Goal: Task Accomplishment & Management: Use online tool/utility

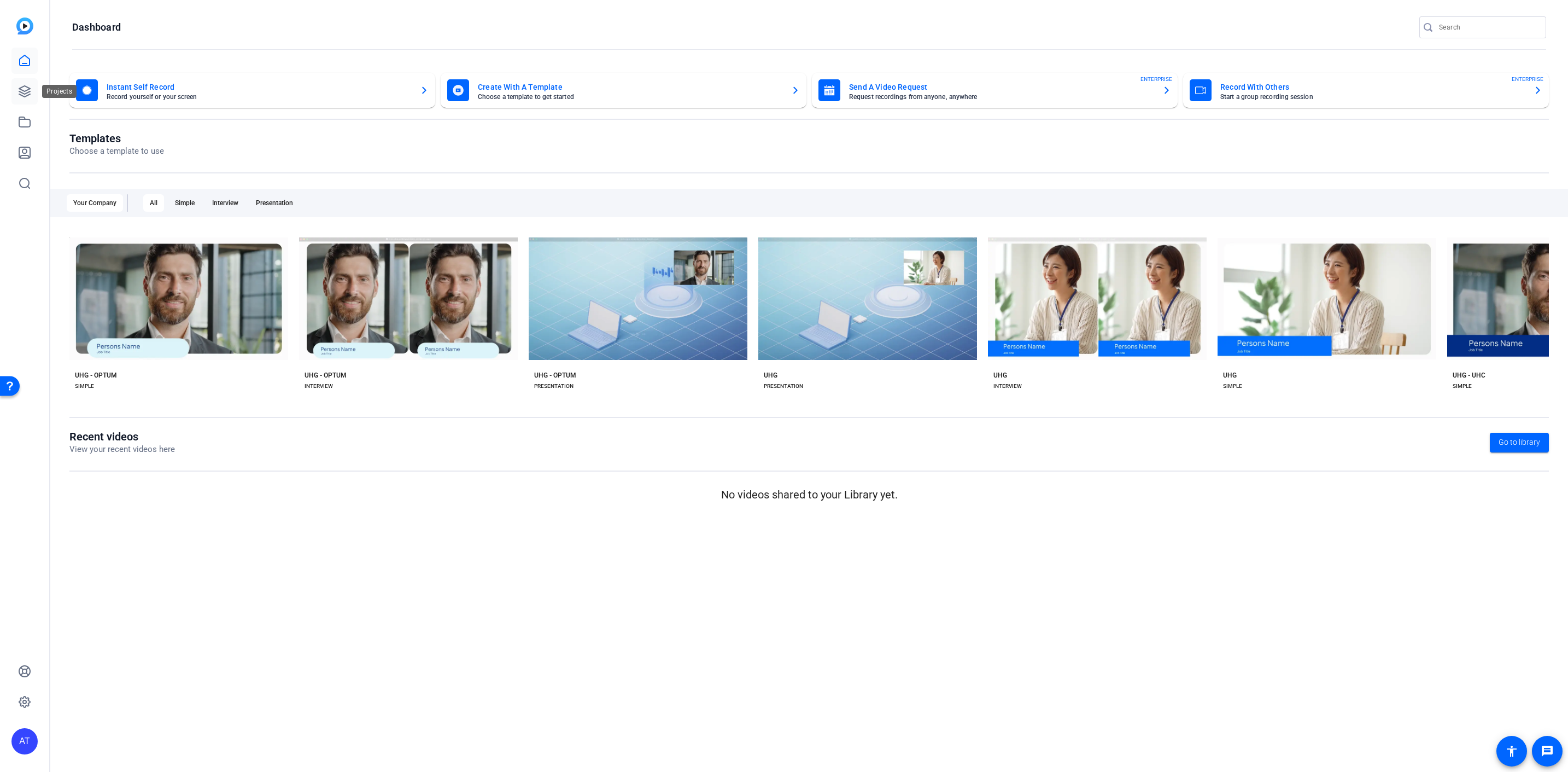
click at [35, 93] on link at bounding box center [25, 92] width 26 height 26
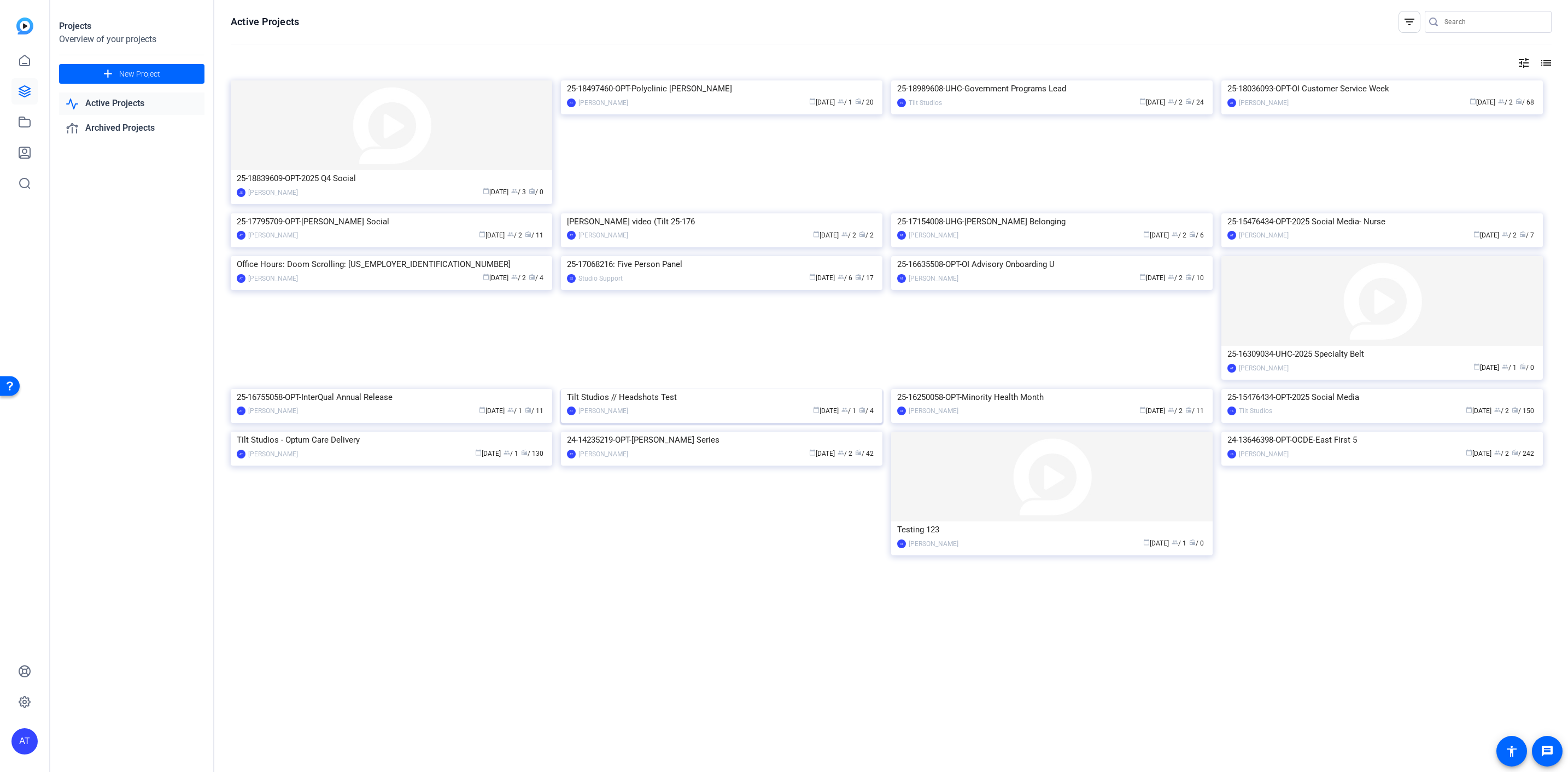
scroll to position [28, 0]
click at [437, 432] on img at bounding box center [391, 432] width 322 height 0
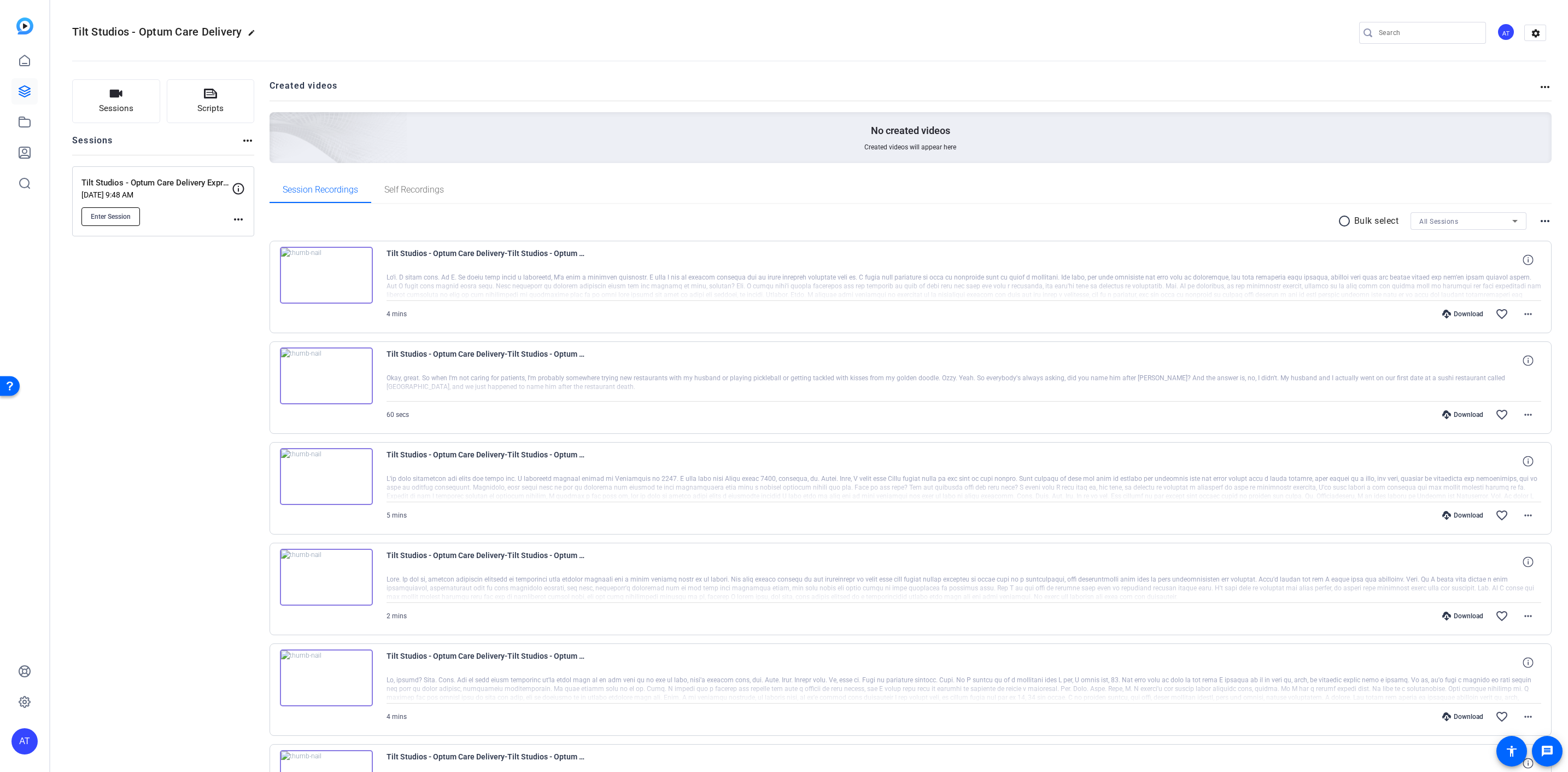
click at [122, 219] on span "Enter Session" at bounding box center [110, 217] width 40 height 9
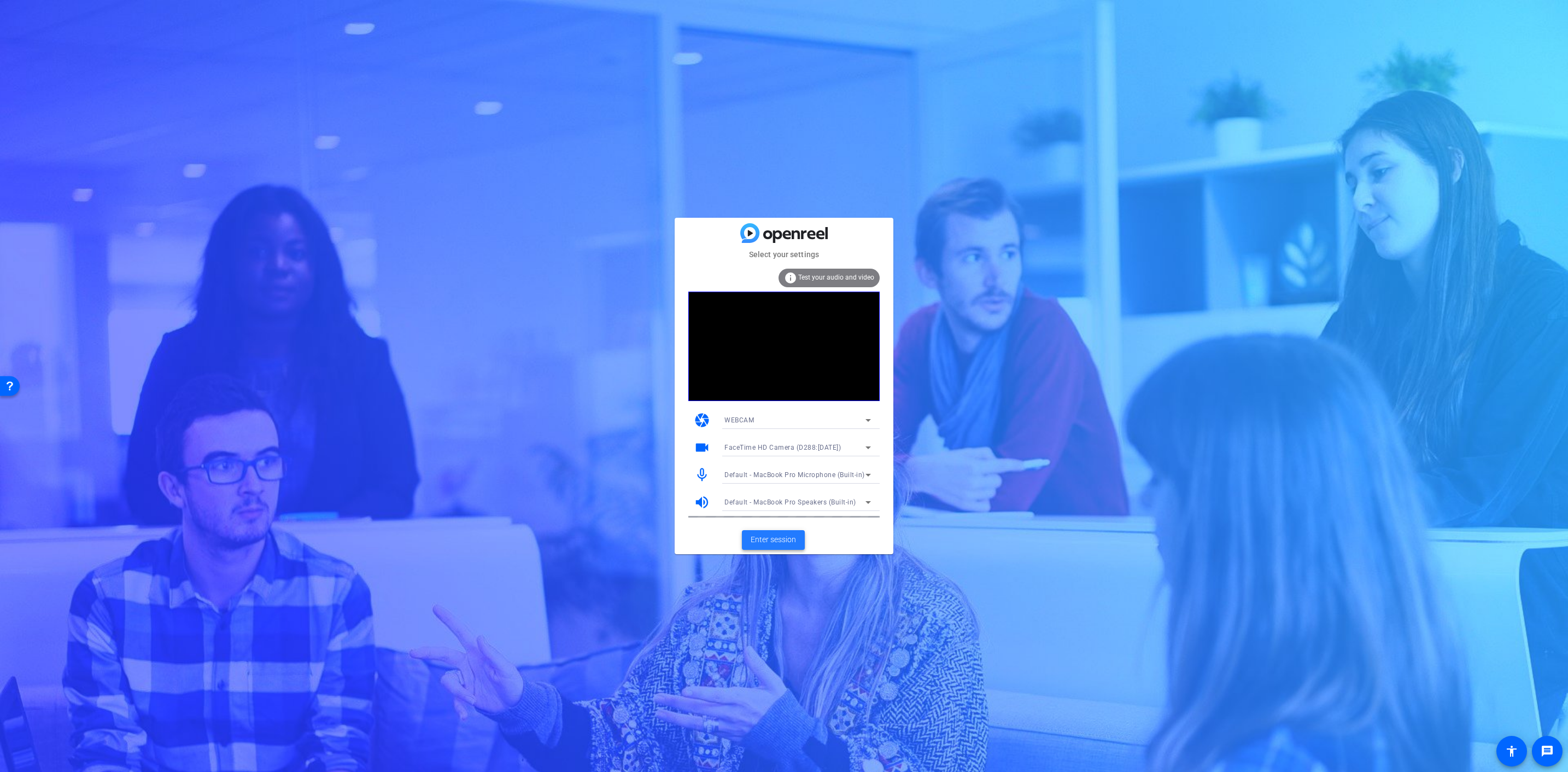
click at [780, 537] on span "Enter session" at bounding box center [773, 539] width 46 height 11
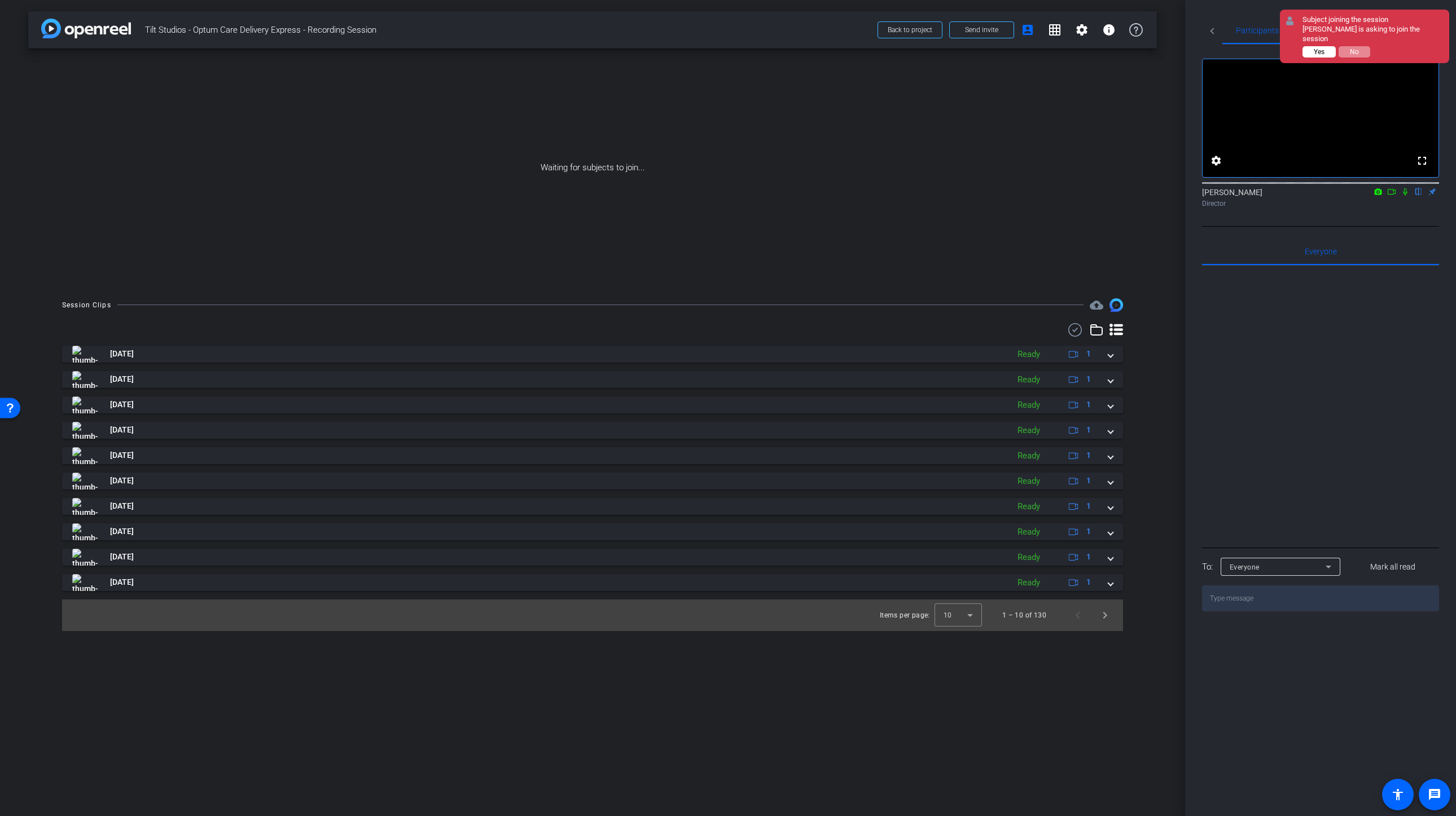
click at [1311, 54] on button "Yes" at bounding box center [1319, 52] width 34 height 11
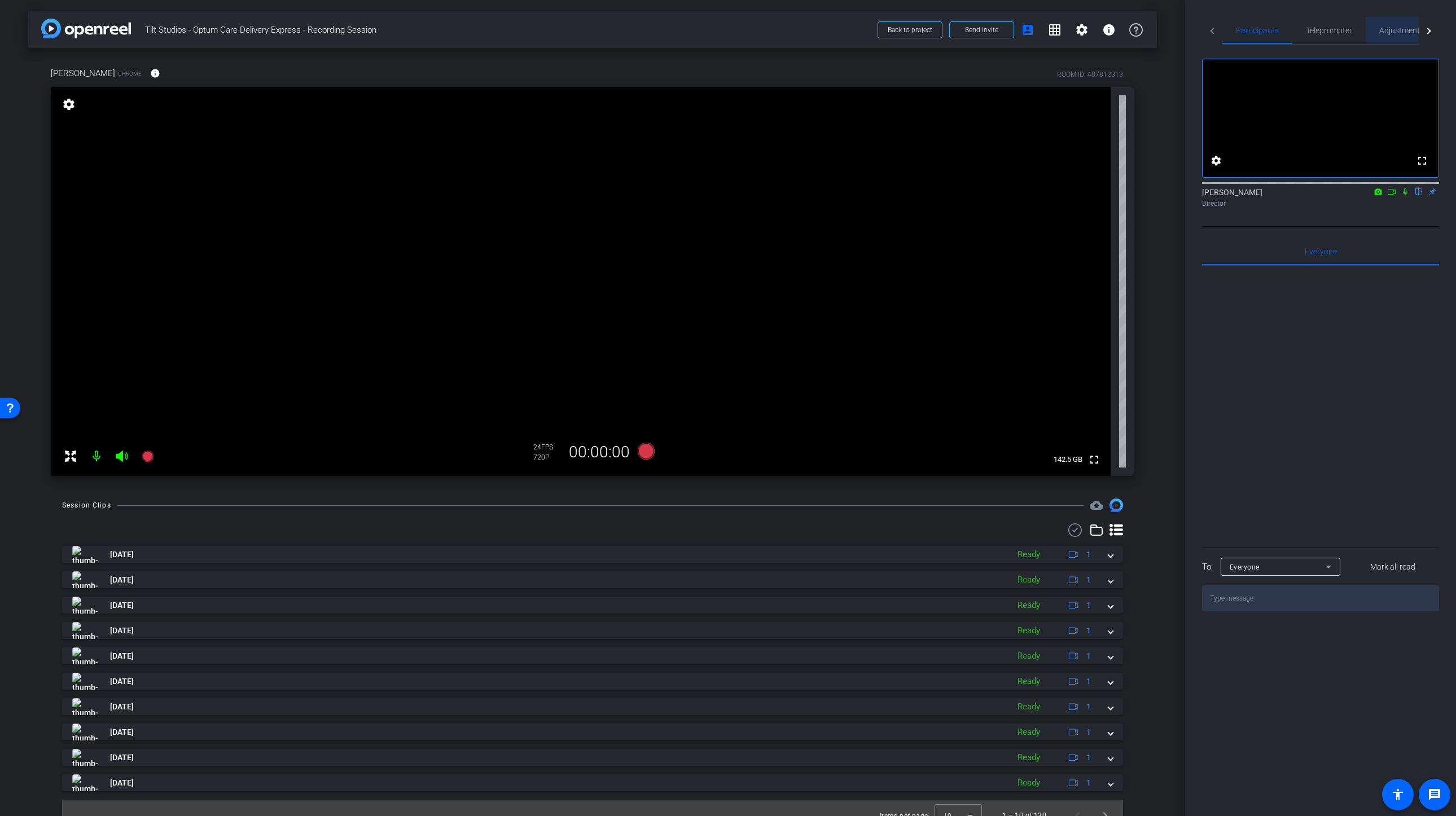
click at [1407, 28] on span "Adjustments" at bounding box center [1401, 30] width 45 height 8
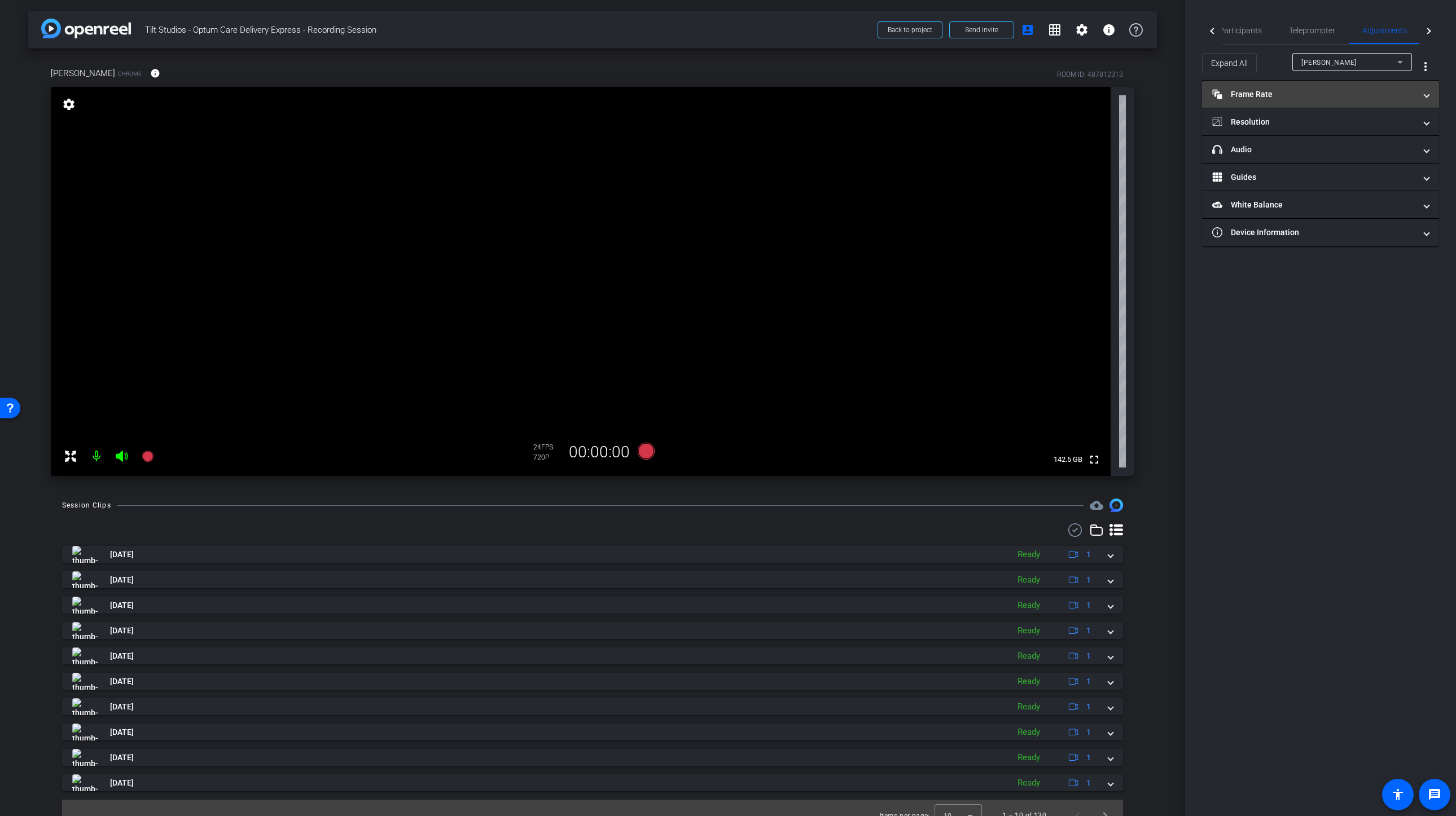
click at [1351, 99] on mat-panel-title "Frame Rate Frame Rate" at bounding box center [1312, 94] width 203 height 12
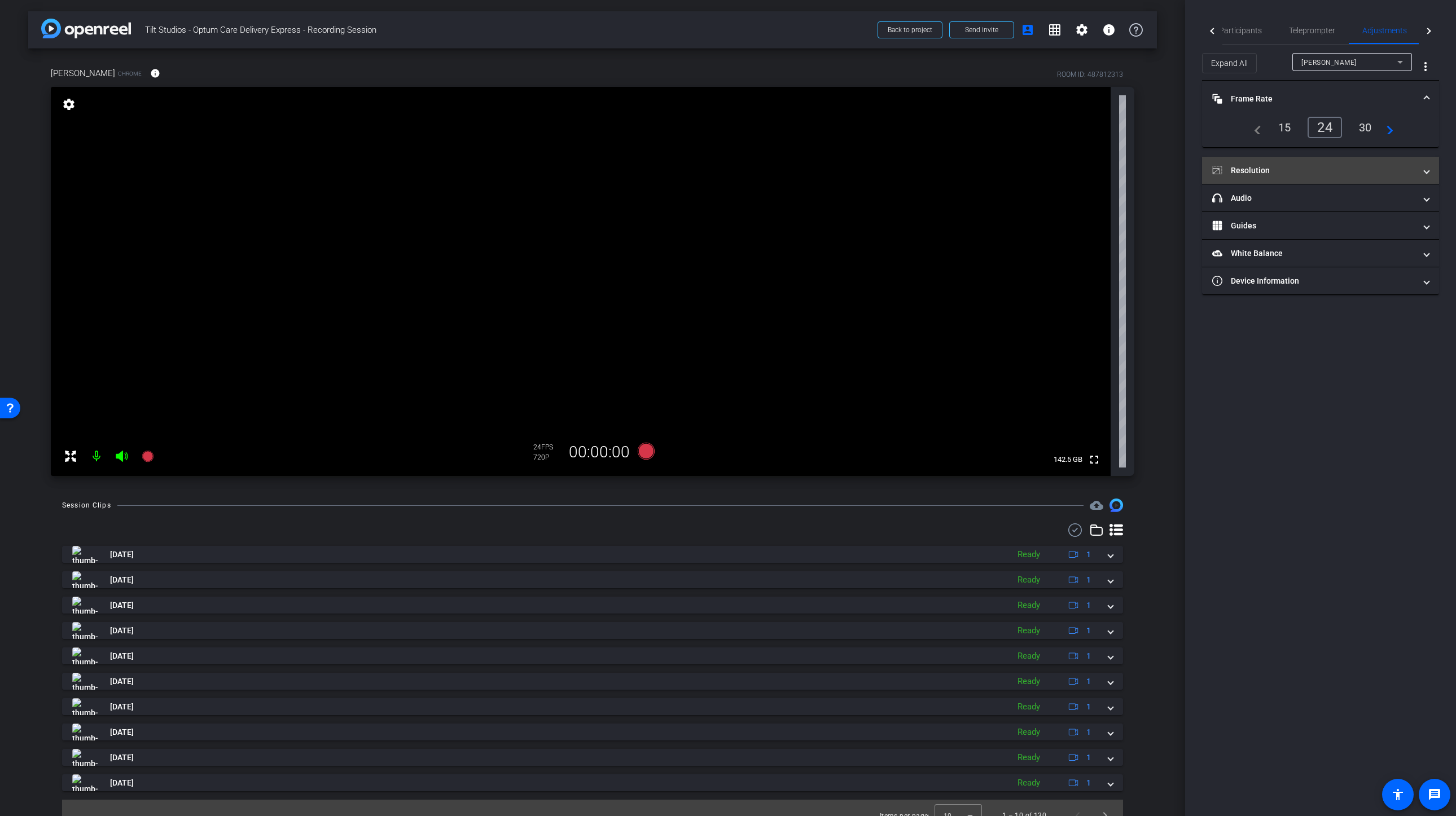
click at [1283, 174] on mat-expansion-panel-header "Resolution" at bounding box center [1320, 171] width 237 height 27
click at [1335, 204] on div "1080" at bounding box center [1330, 204] width 43 height 19
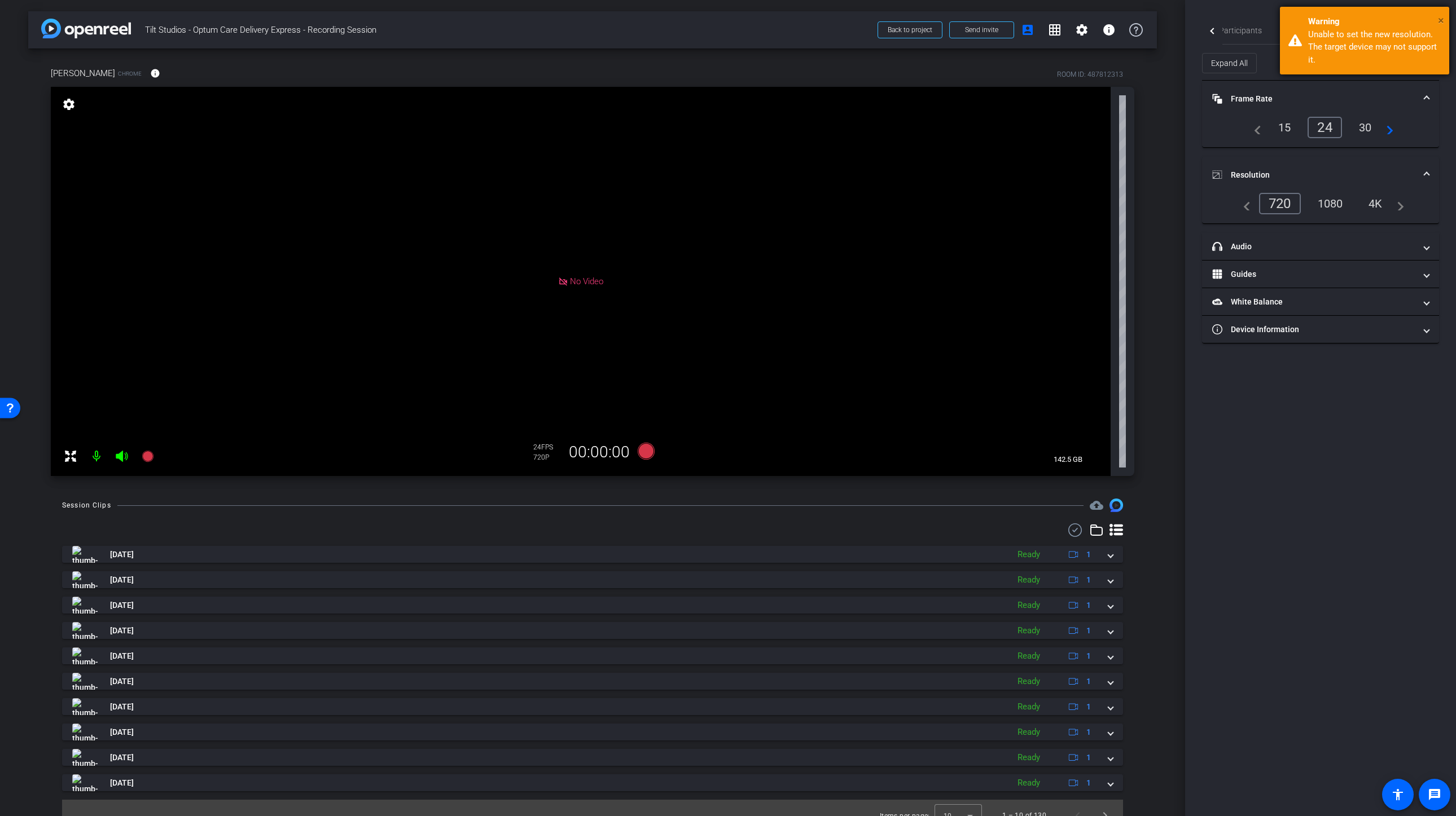
click at [1441, 21] on span "×" at bounding box center [1441, 20] width 6 height 14
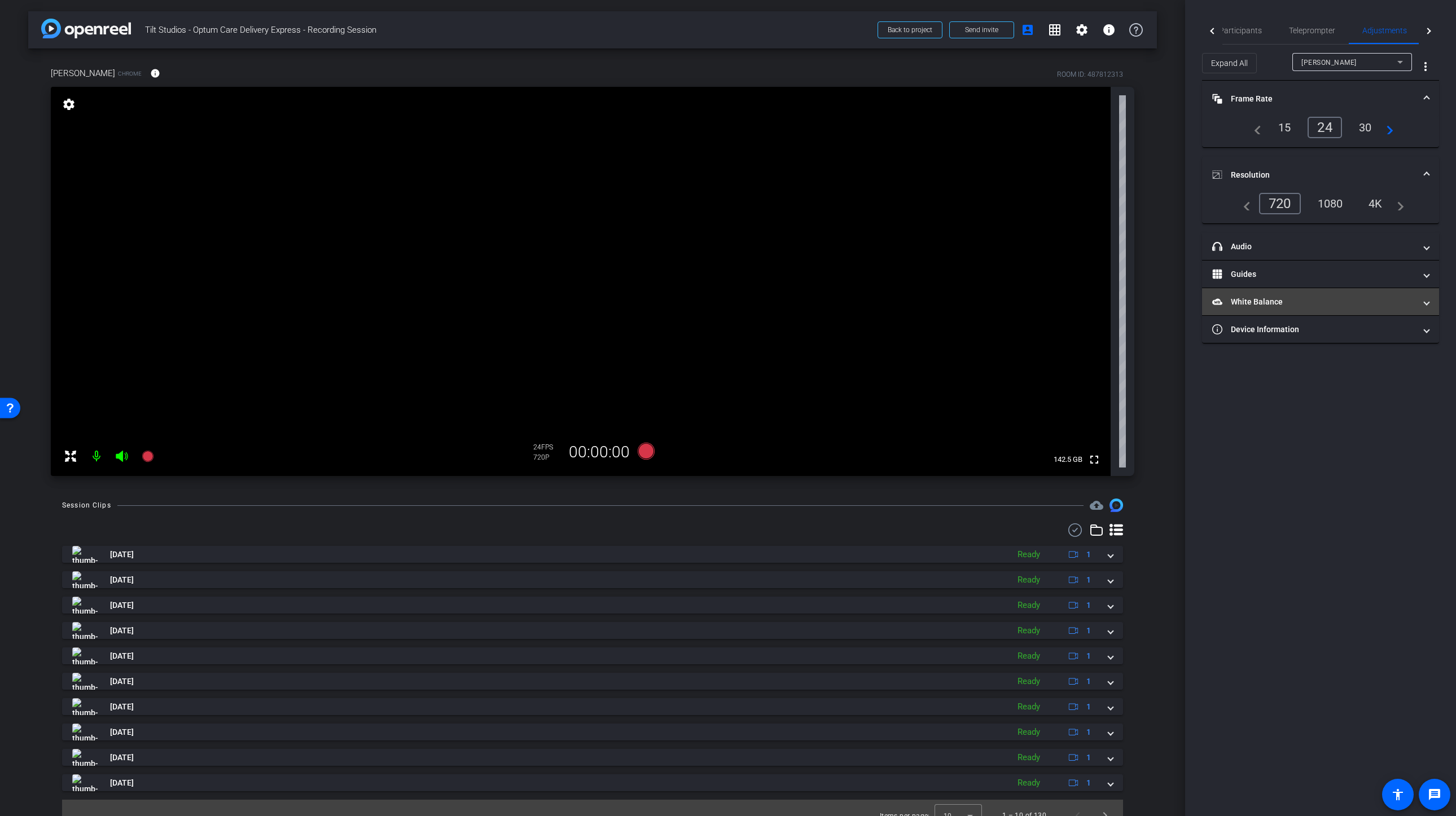
click at [1297, 297] on mat-panel-title "White Balance White Balance" at bounding box center [1312, 302] width 203 height 12
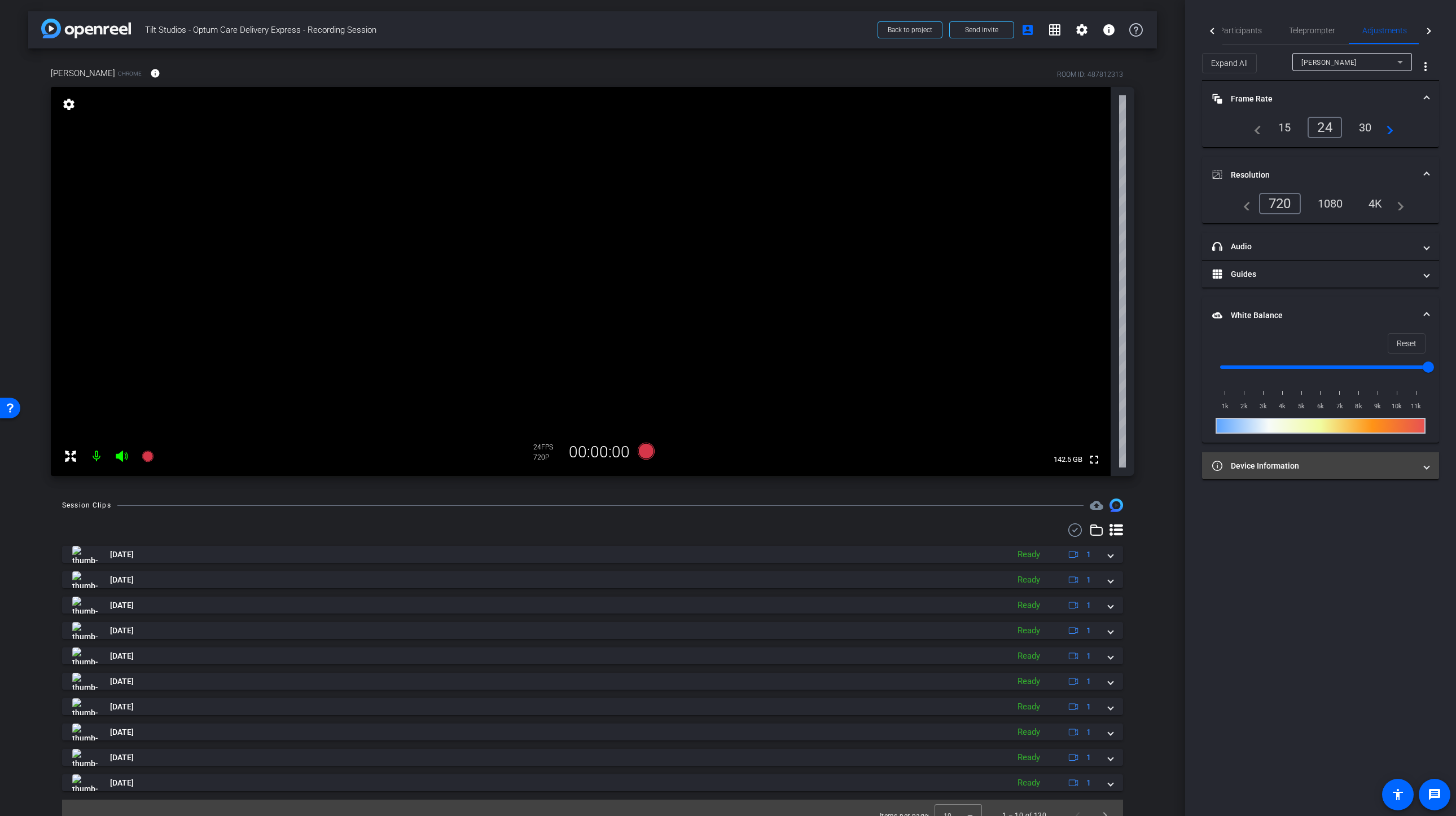
click at [1316, 465] on mat-panel-title "Device Information" at bounding box center [1312, 466] width 203 height 12
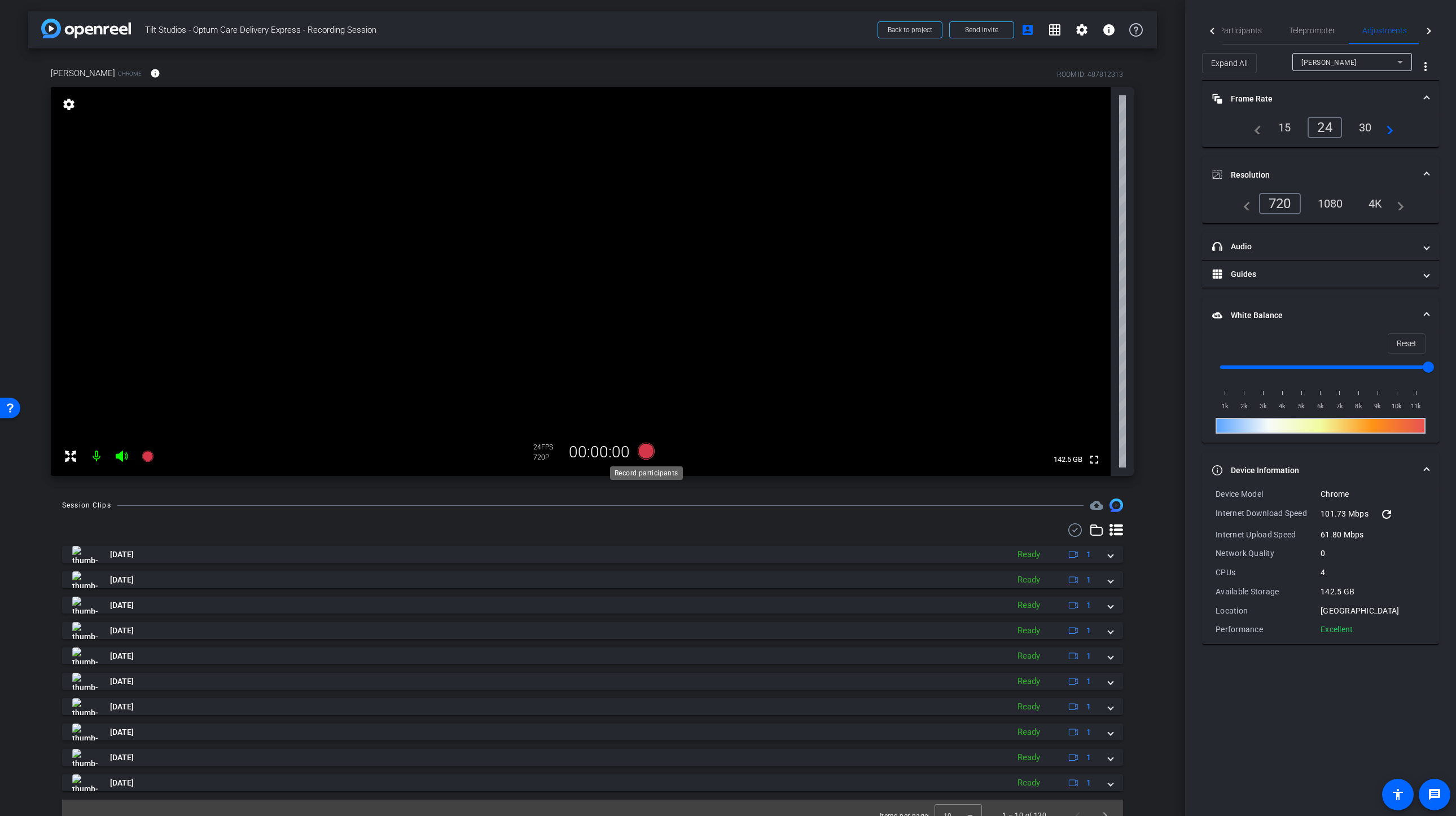
click at [645, 457] on icon at bounding box center [646, 451] width 17 height 17
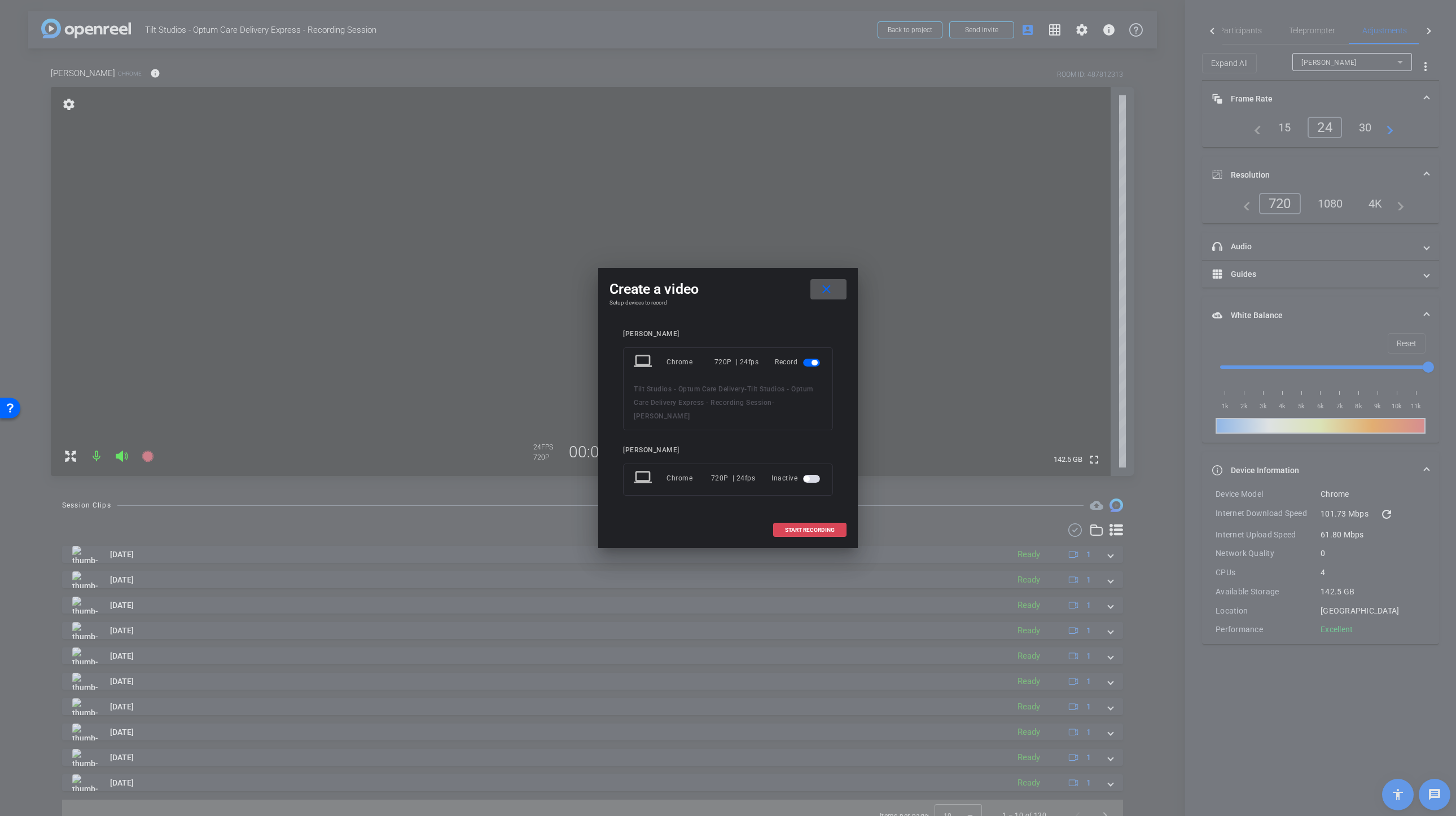
click at [809, 531] on span "START RECORDING" at bounding box center [810, 530] width 50 height 5
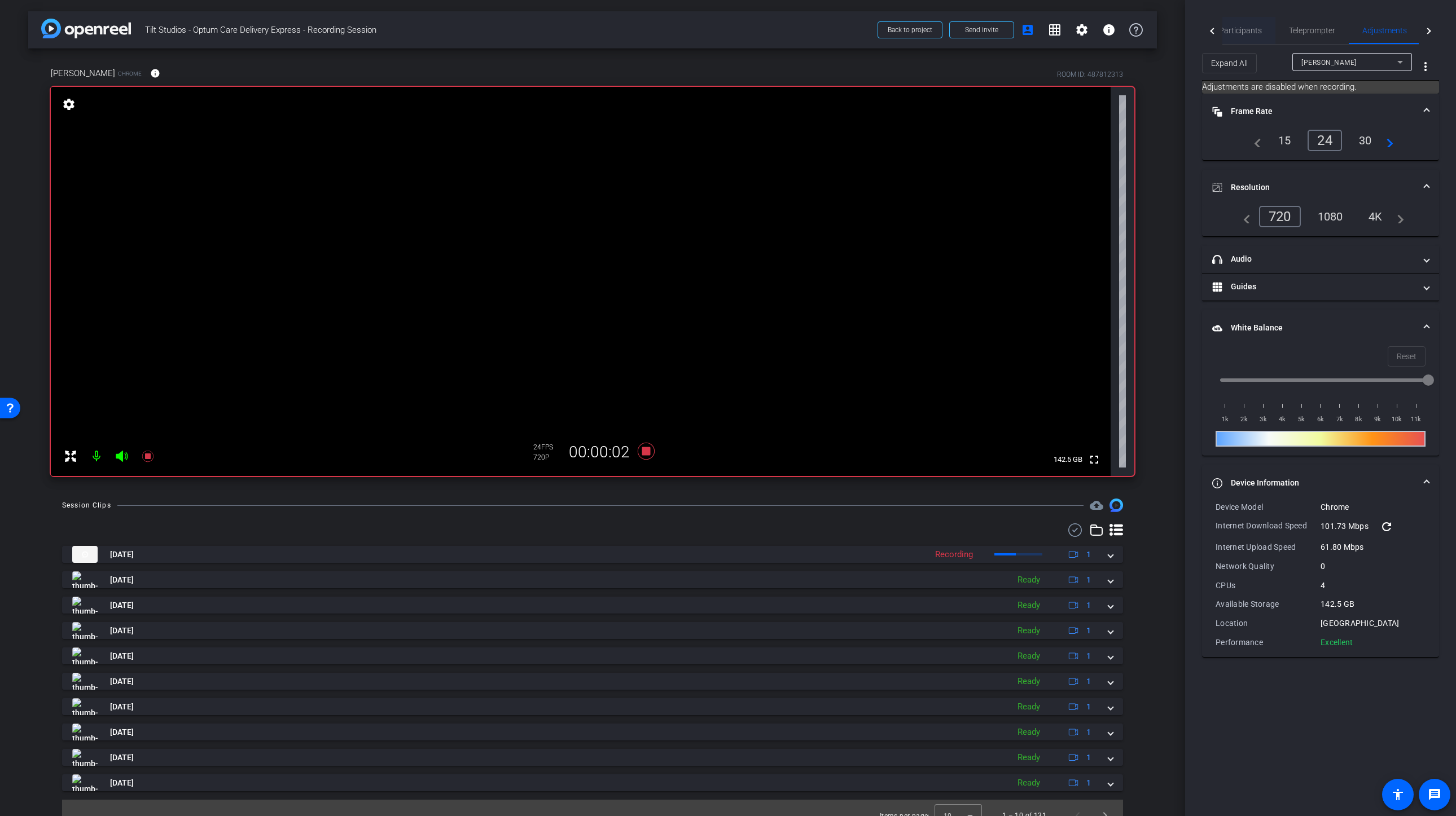
click at [1244, 35] on span "Participants" at bounding box center [1240, 30] width 43 height 8
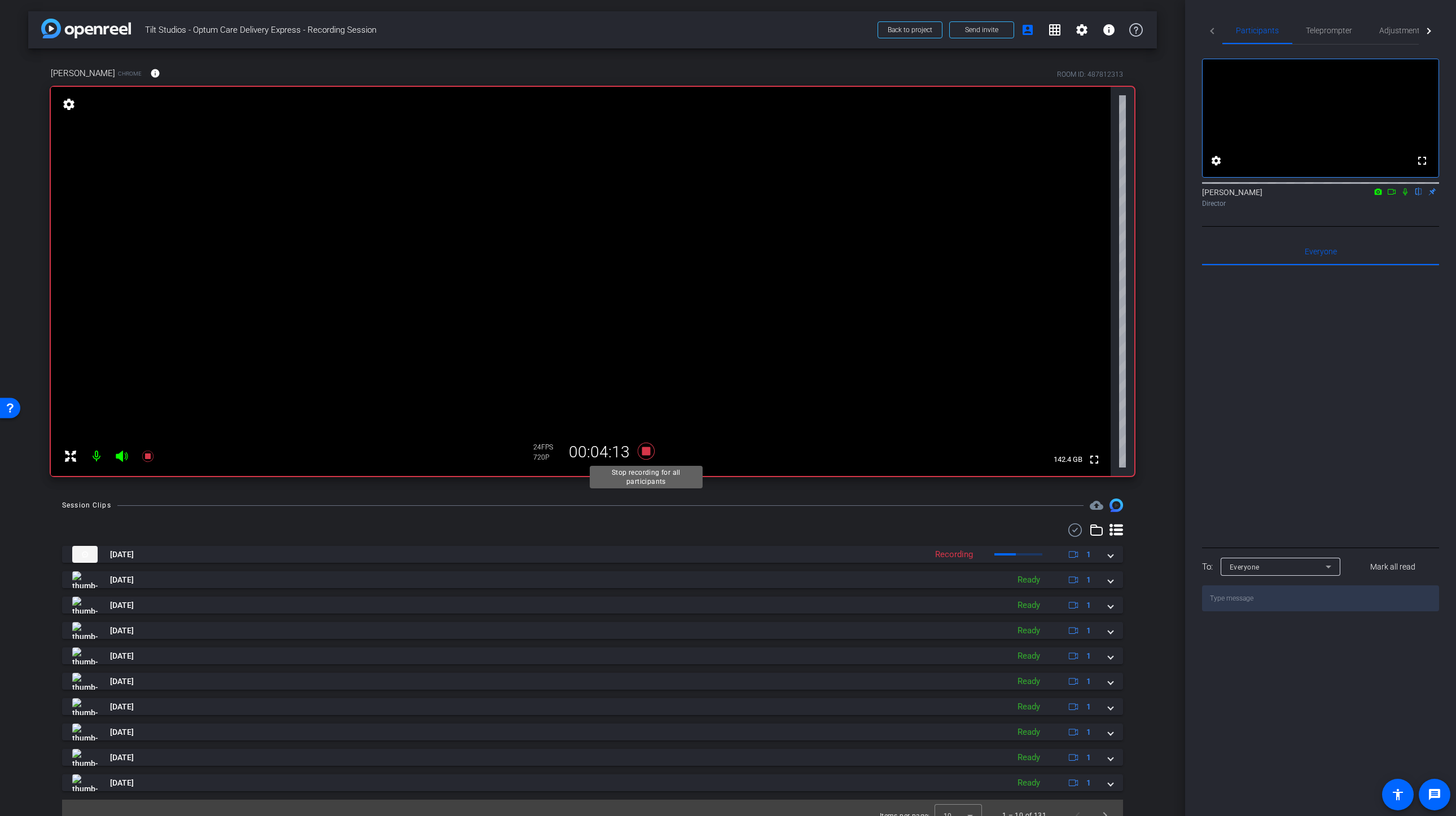
click at [644, 452] on icon at bounding box center [646, 451] width 17 height 17
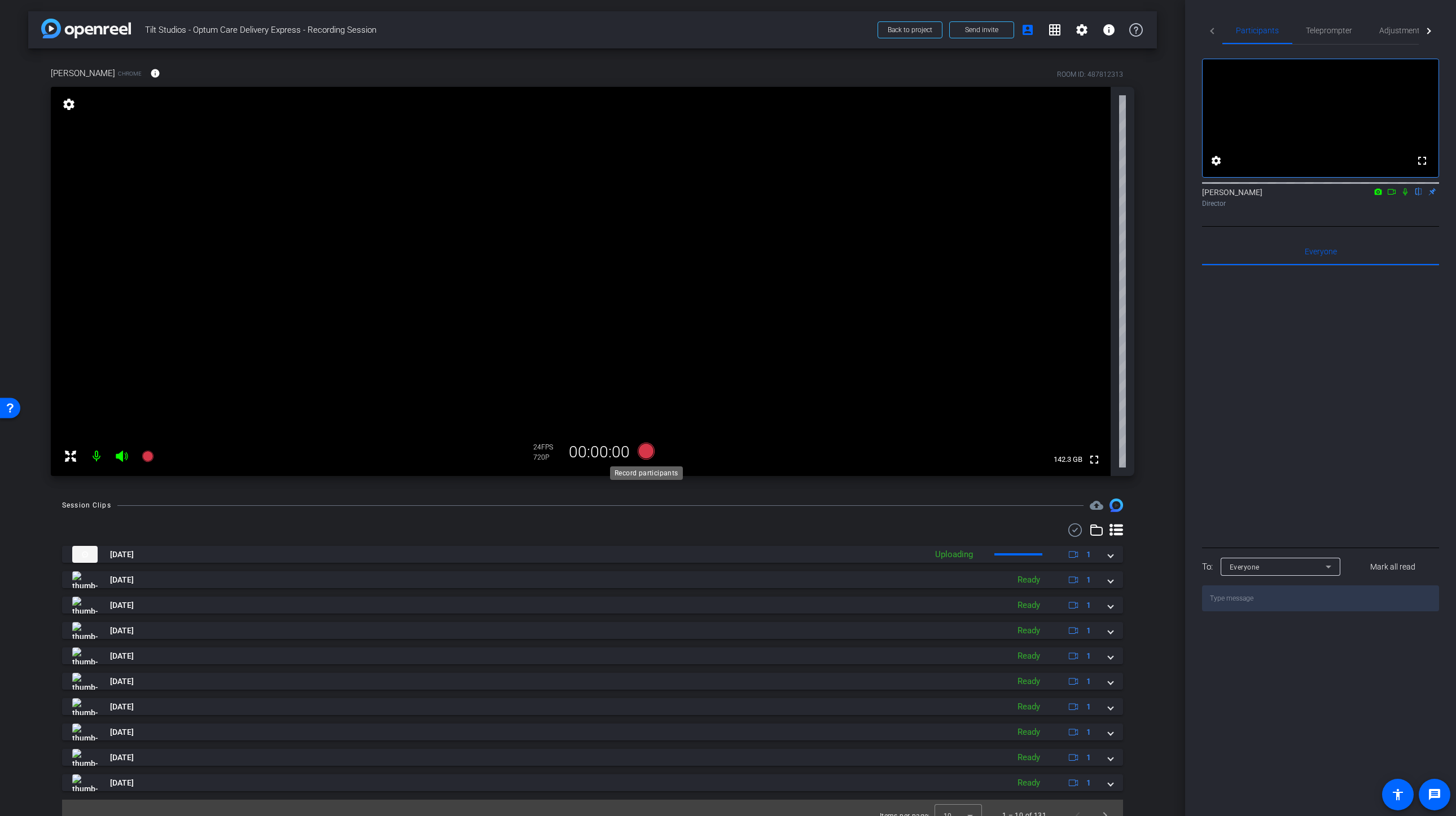
click at [645, 452] on icon at bounding box center [646, 451] width 17 height 17
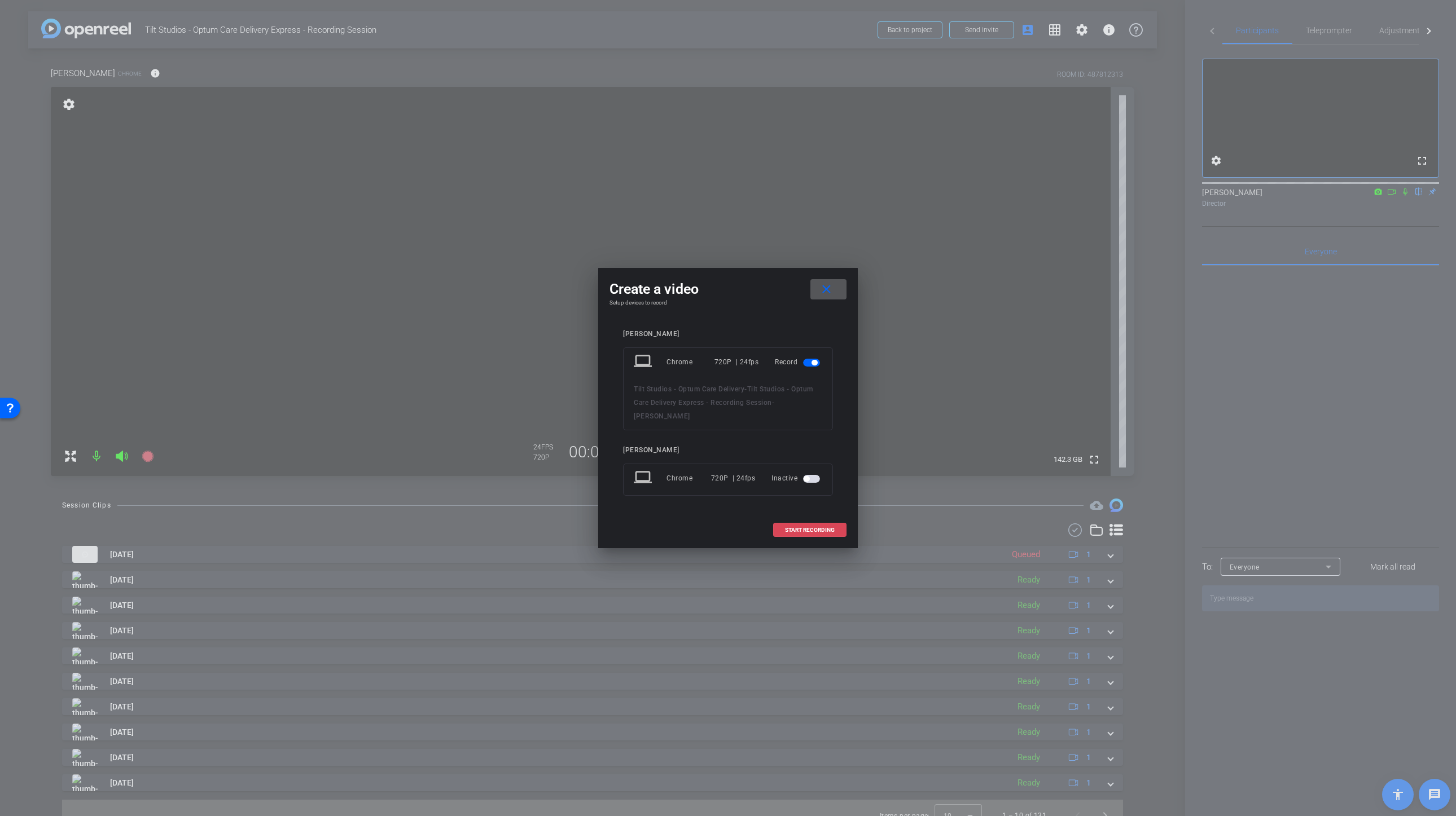
click at [810, 527] on span "START RECORDING" at bounding box center [810, 530] width 50 height 5
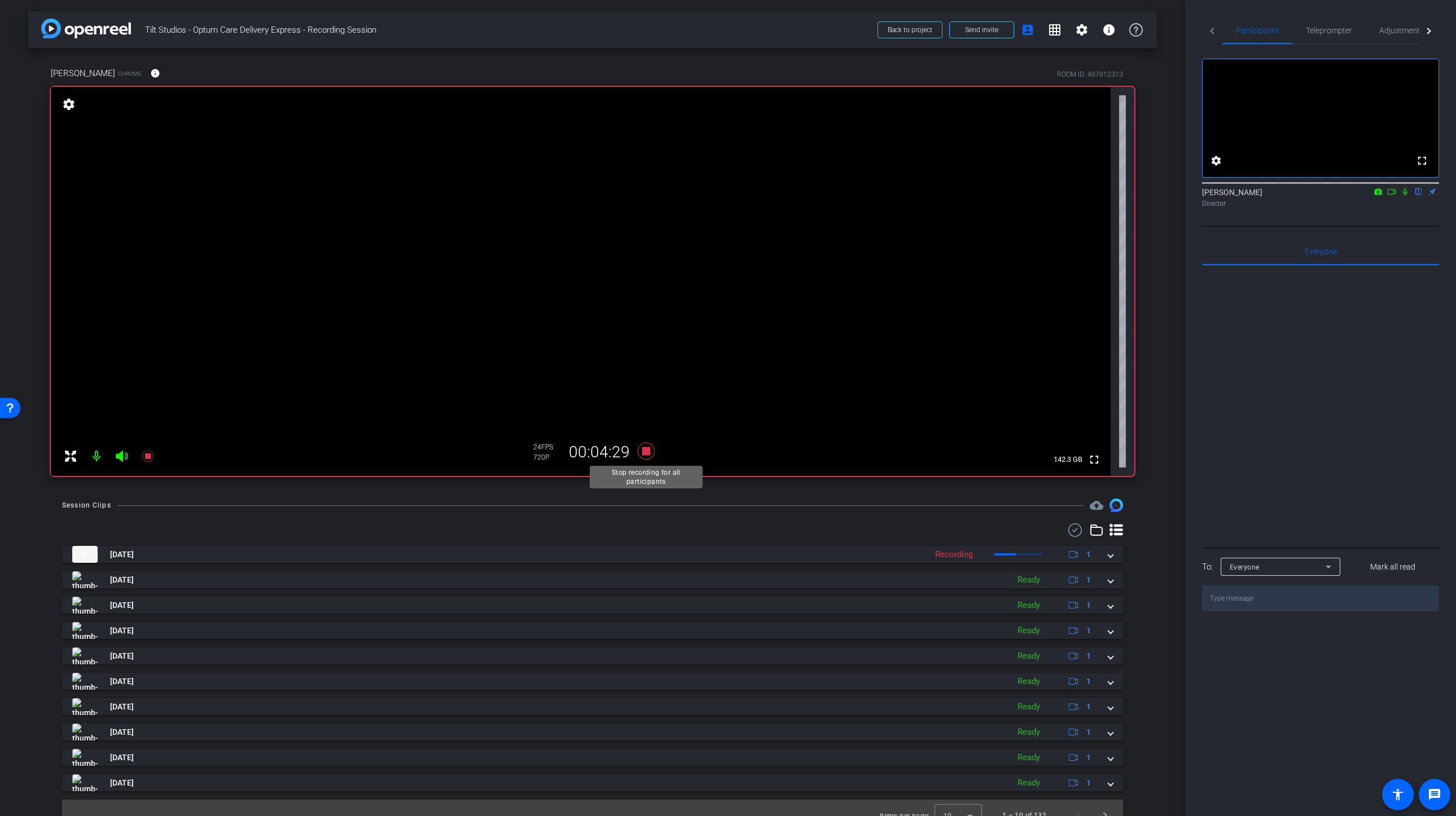
click at [653, 454] on icon at bounding box center [646, 451] width 27 height 20
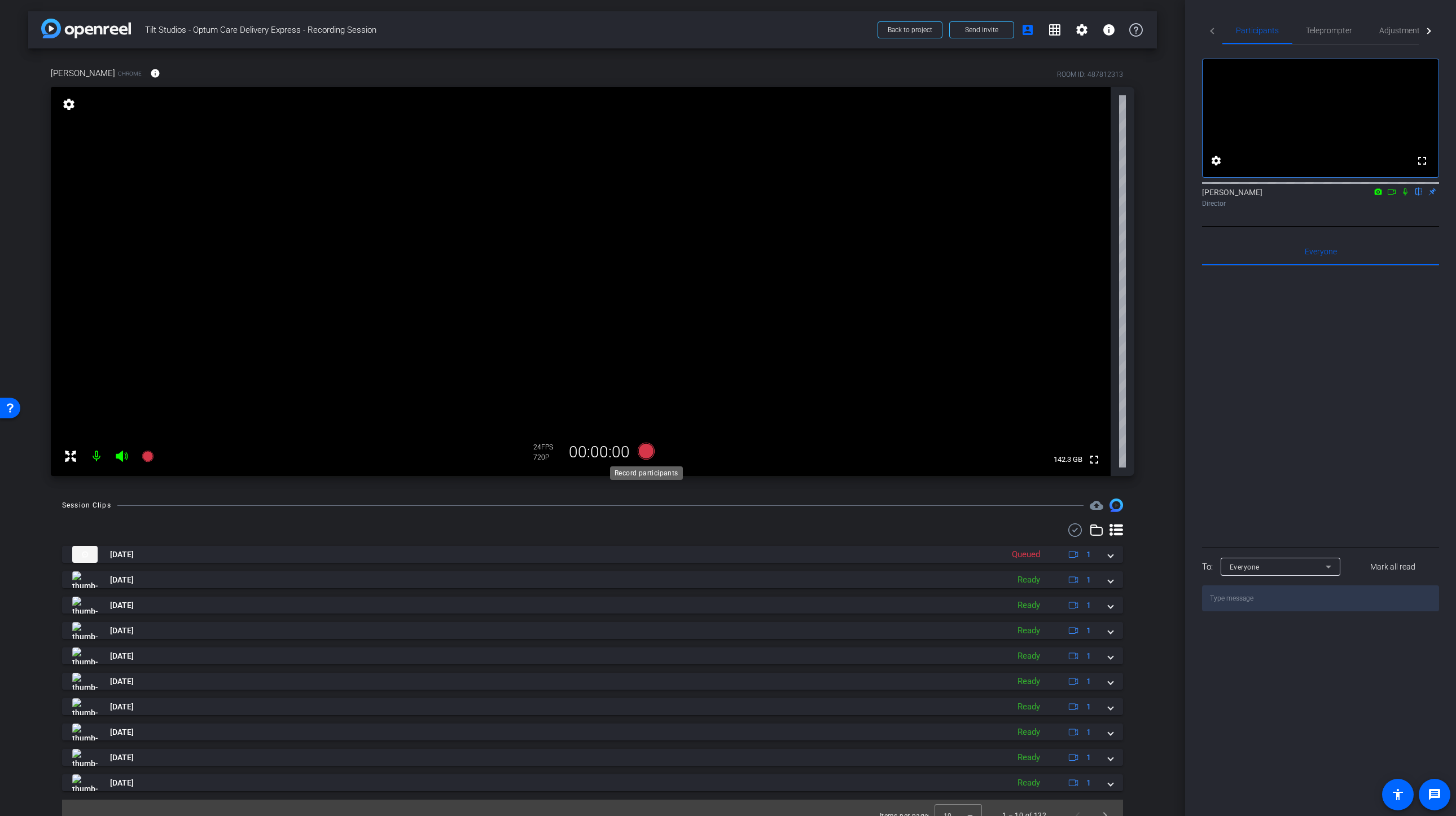
click at [653, 454] on icon at bounding box center [646, 451] width 17 height 17
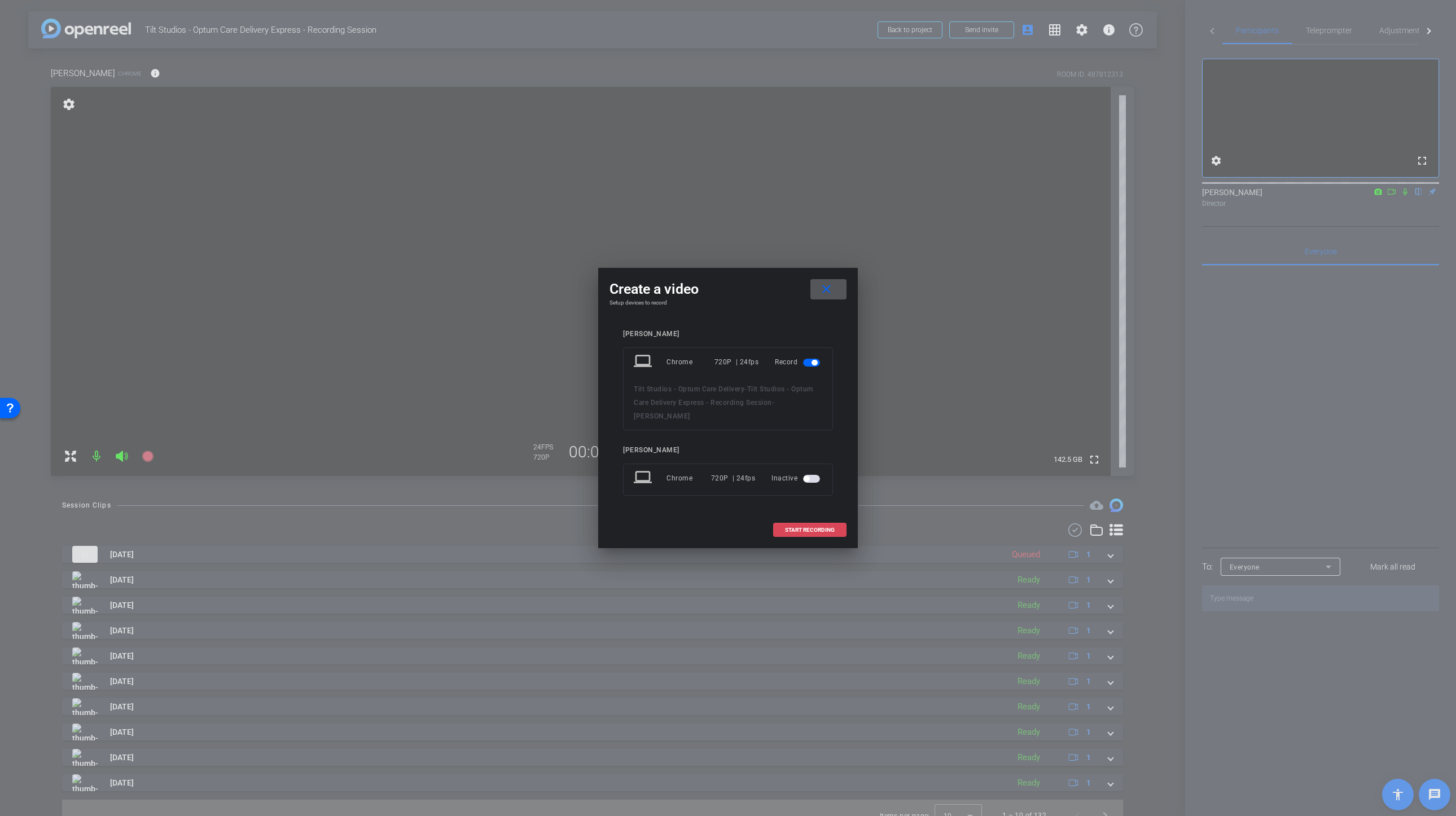
click at [816, 540] on span at bounding box center [809, 531] width 72 height 27
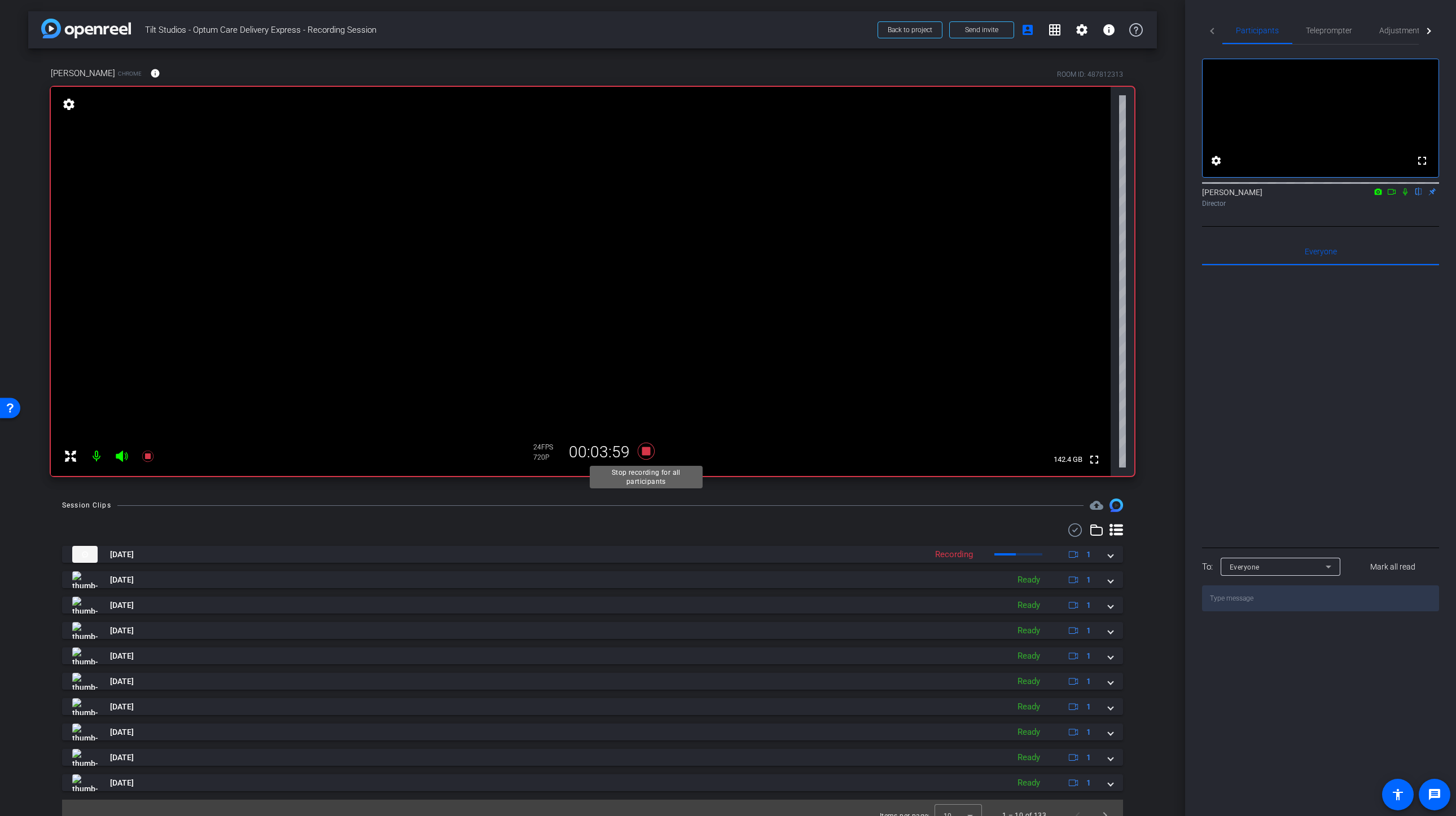
click at [639, 452] on icon at bounding box center [646, 451] width 27 height 20
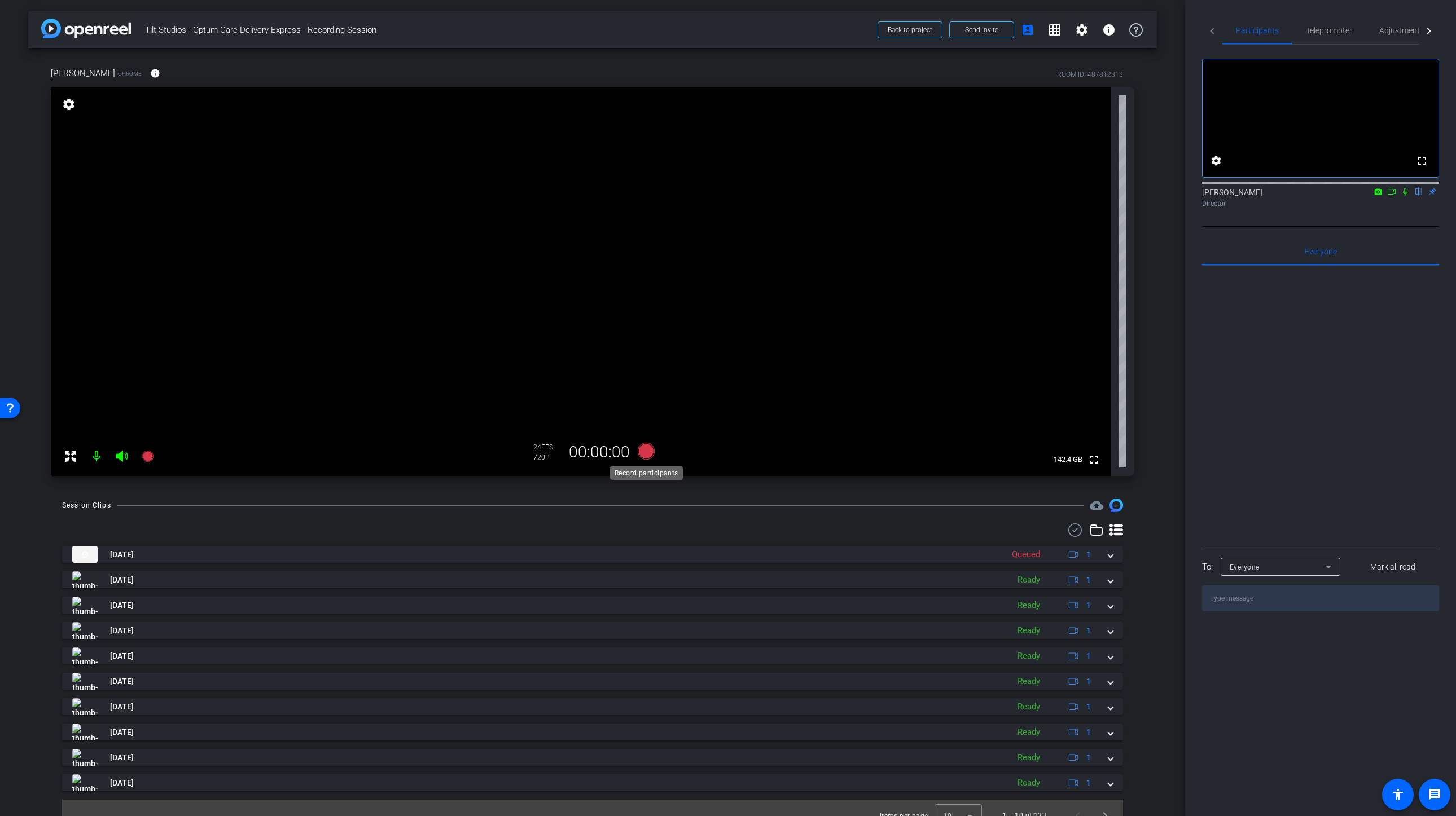
click at [648, 452] on icon at bounding box center [646, 451] width 17 height 17
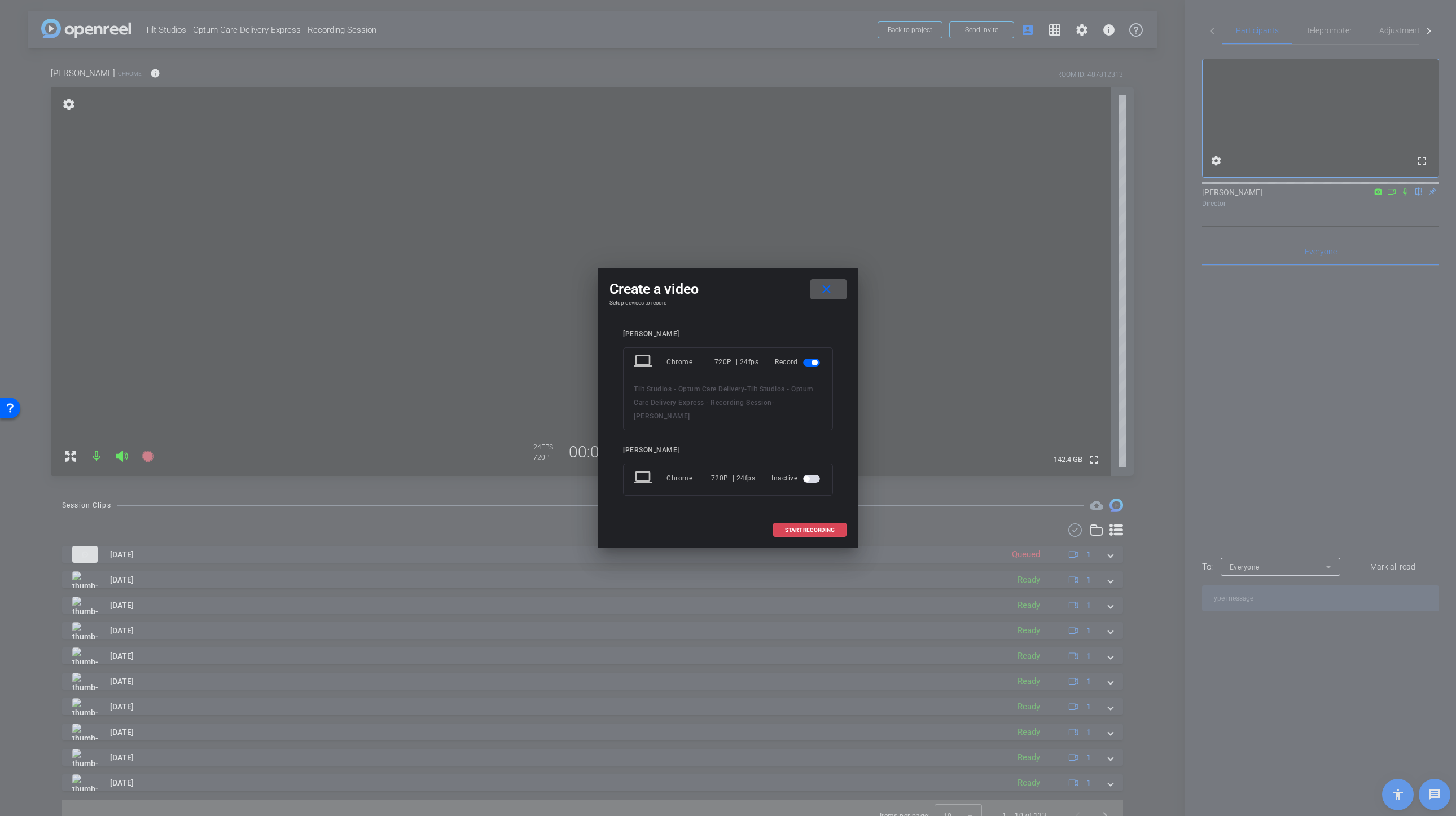
click at [810, 533] on span at bounding box center [809, 531] width 72 height 27
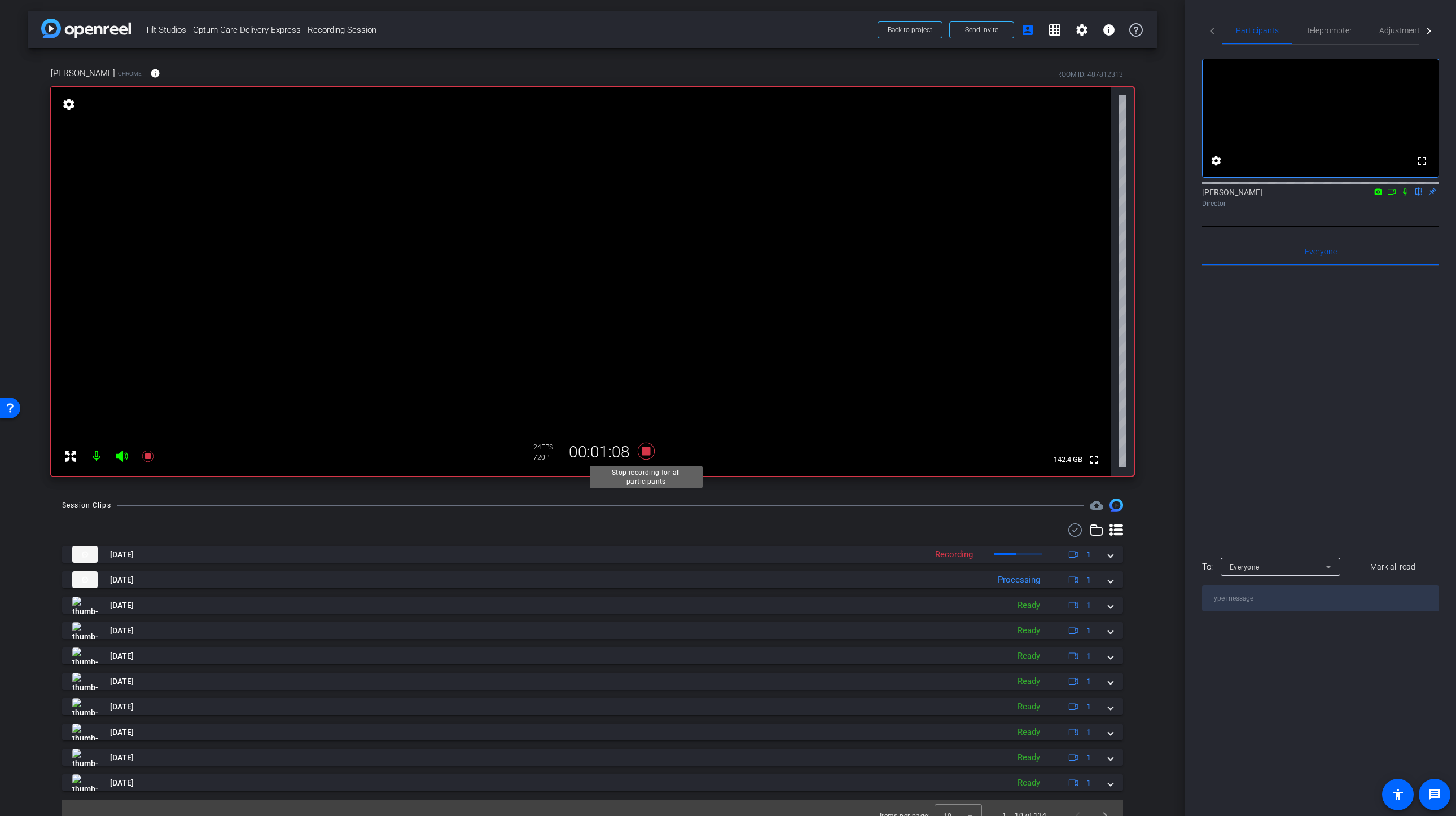
click at [648, 454] on icon at bounding box center [646, 451] width 17 height 17
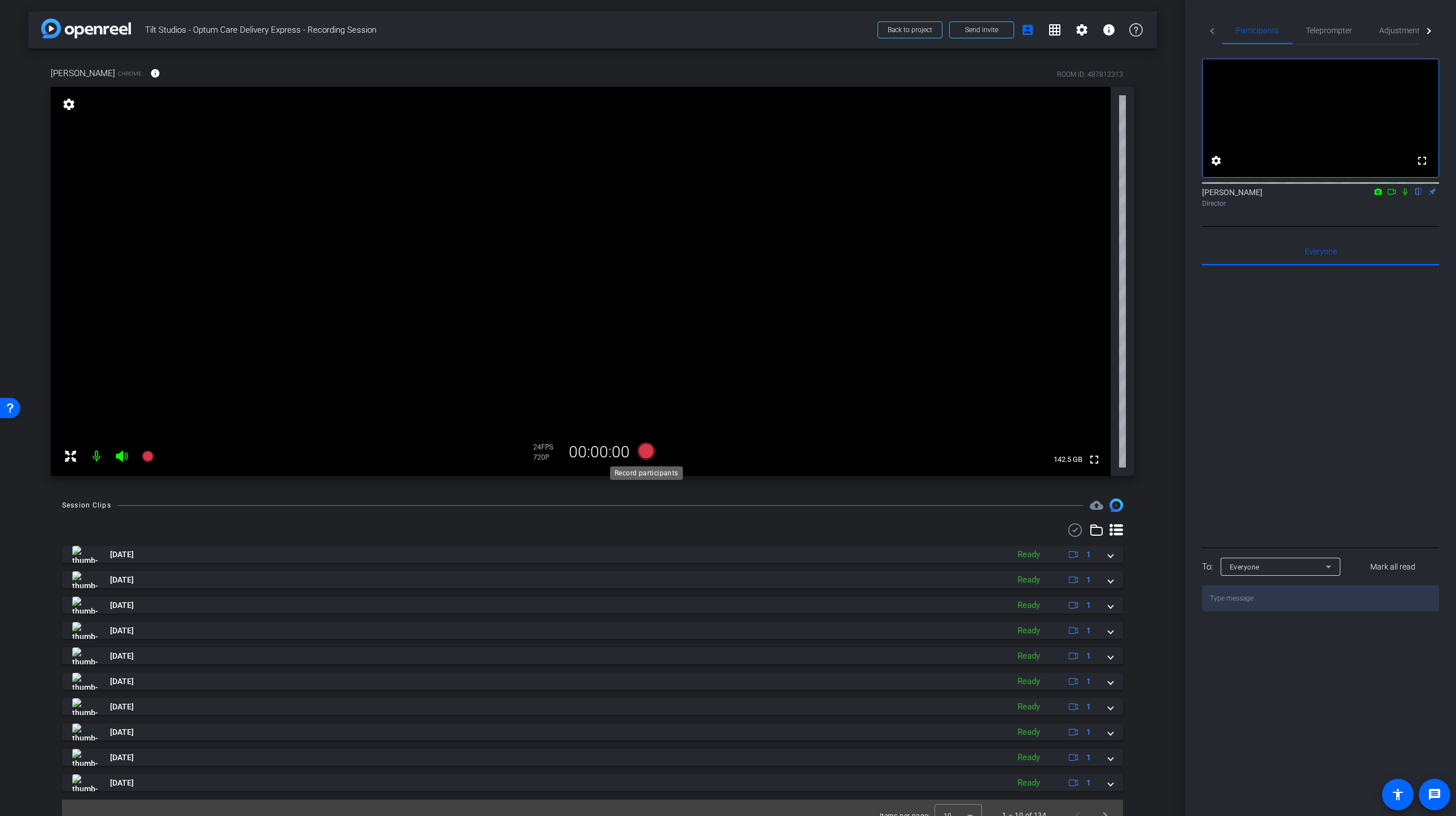
click at [645, 456] on icon at bounding box center [646, 451] width 17 height 17
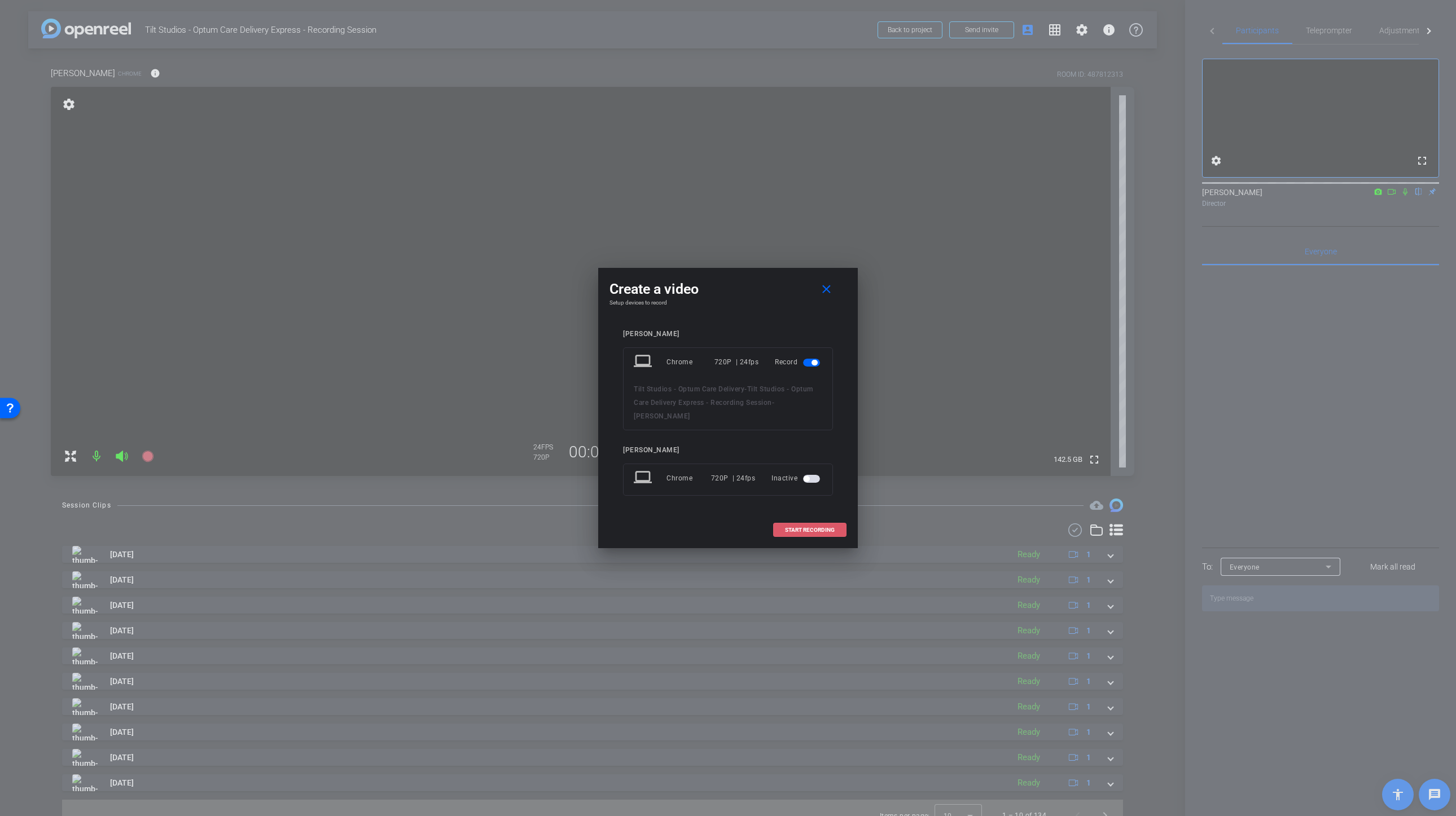
click at [802, 535] on span at bounding box center [809, 531] width 72 height 27
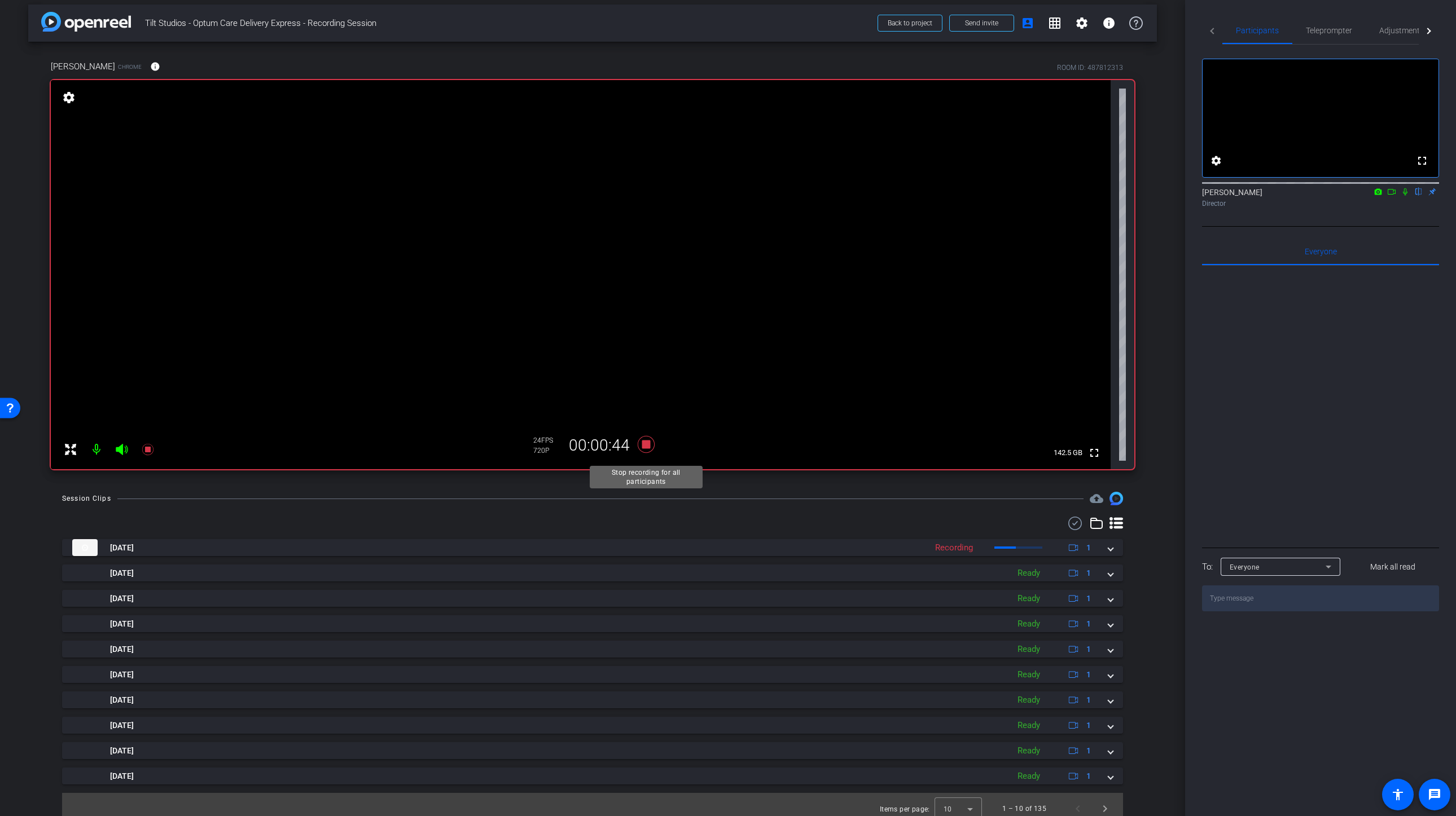
scroll to position [9, 0]
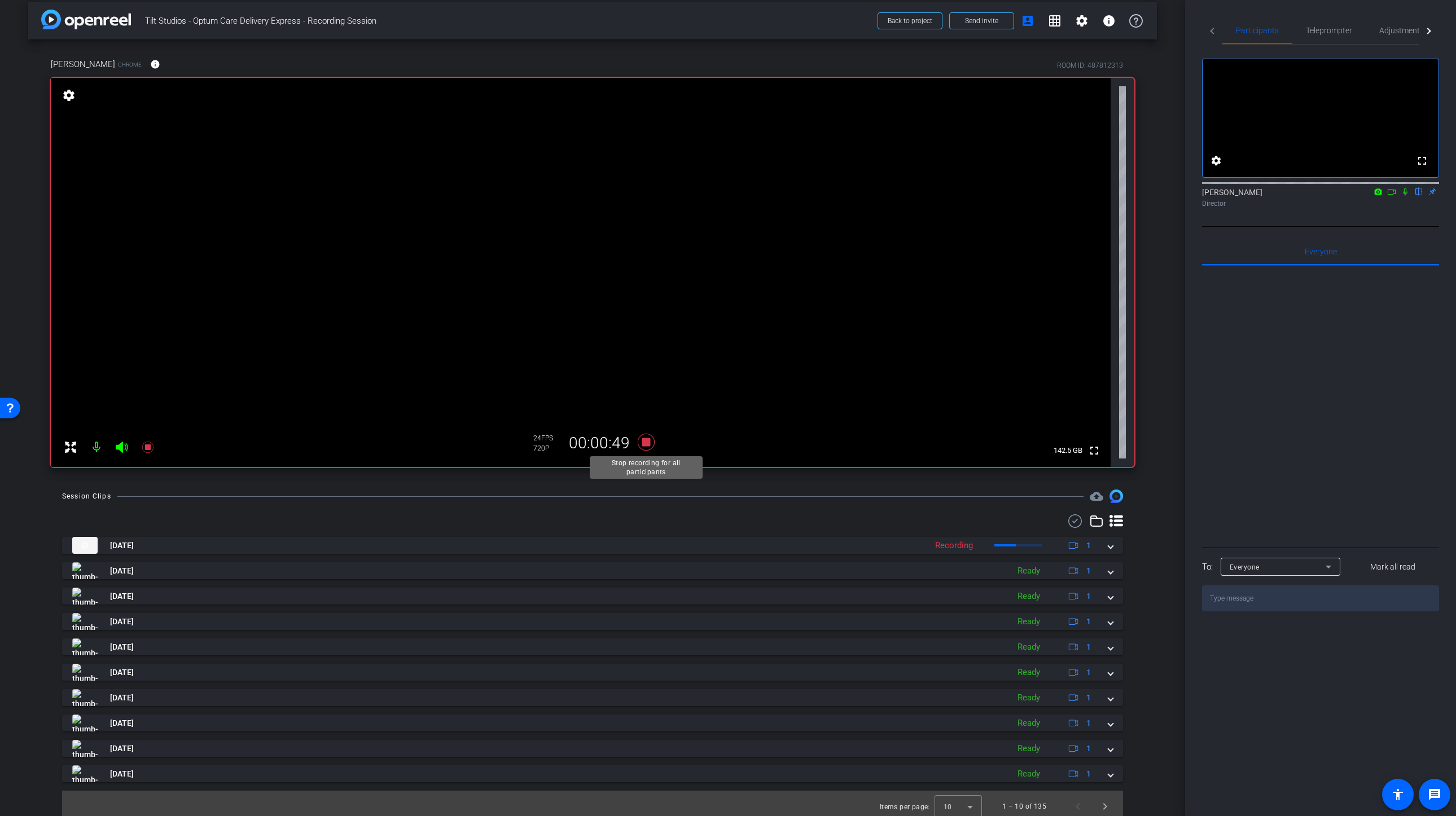
click at [646, 443] on icon at bounding box center [646, 442] width 17 height 17
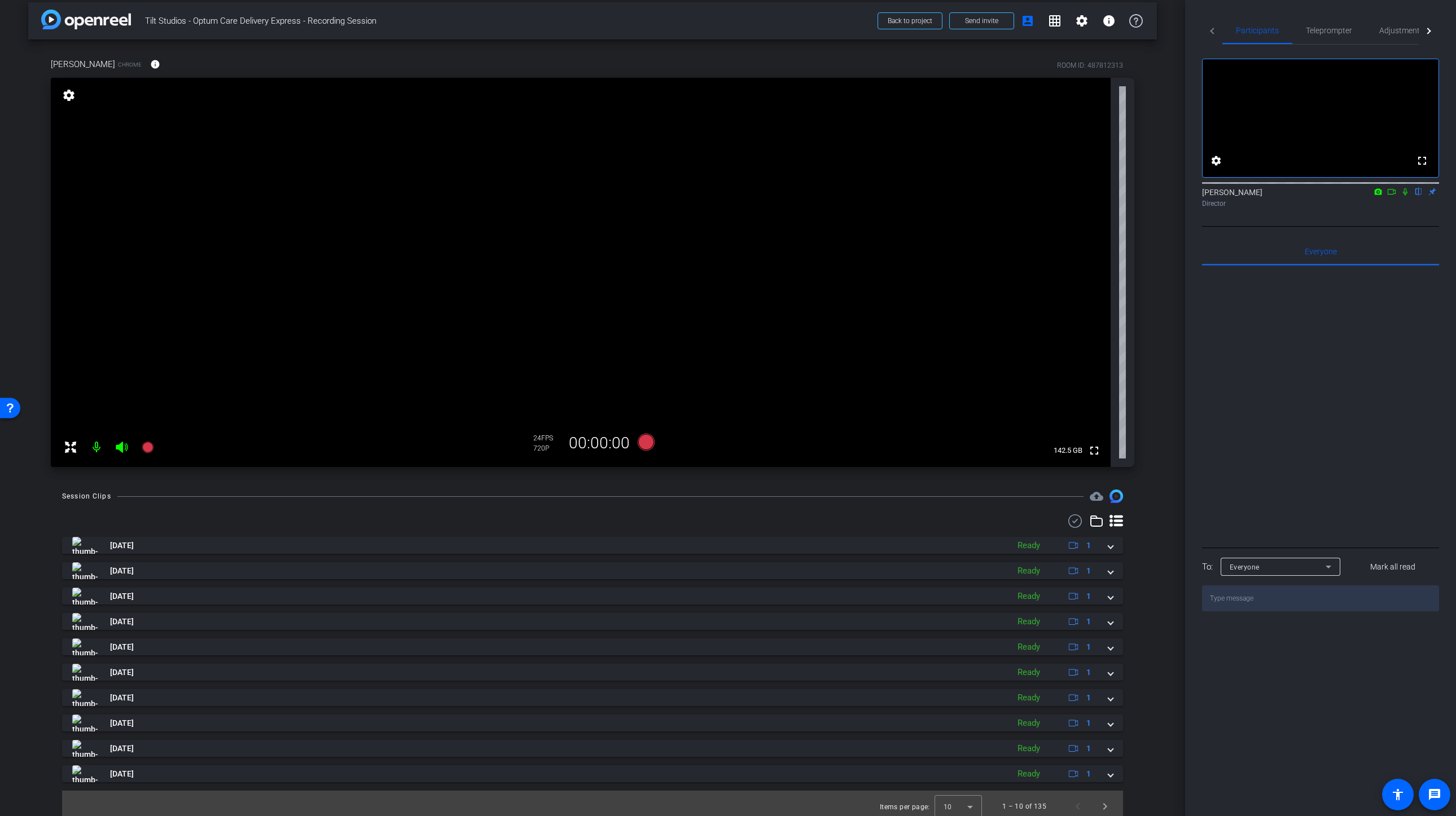
scroll to position [5, 0]
